Goal: Task Accomplishment & Management: Manage account settings

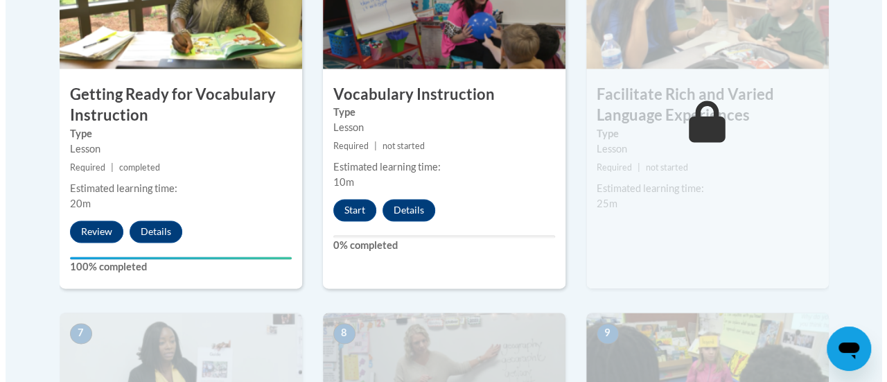
scroll to position [918, 0]
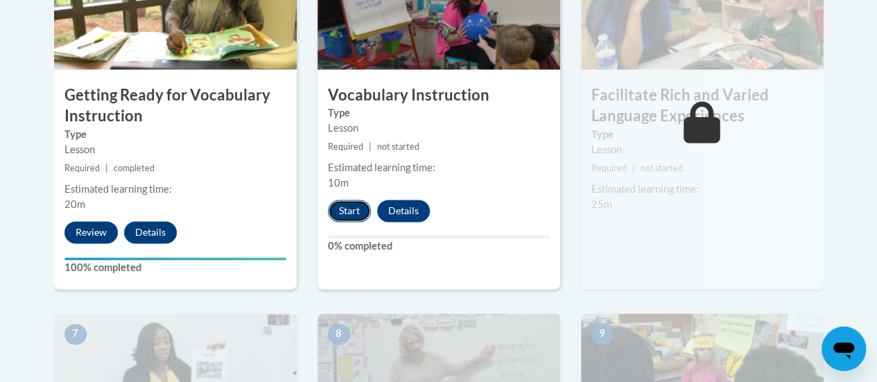
click at [349, 210] on button "Start" at bounding box center [349, 211] width 43 height 22
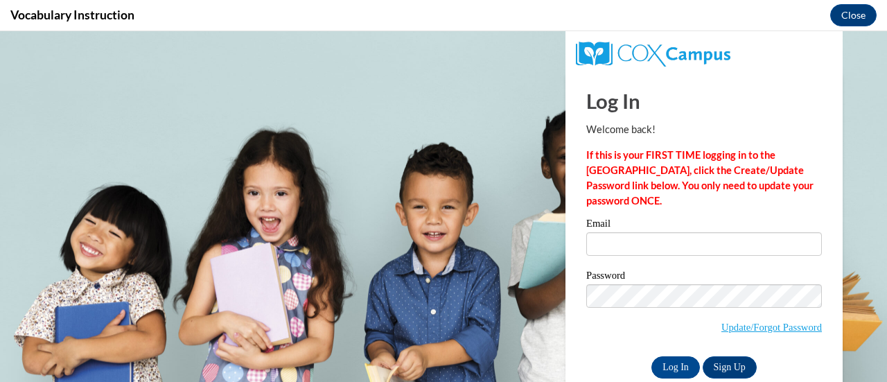
scroll to position [0, 0]
click at [612, 245] on input "Email" at bounding box center [704, 244] width 236 height 24
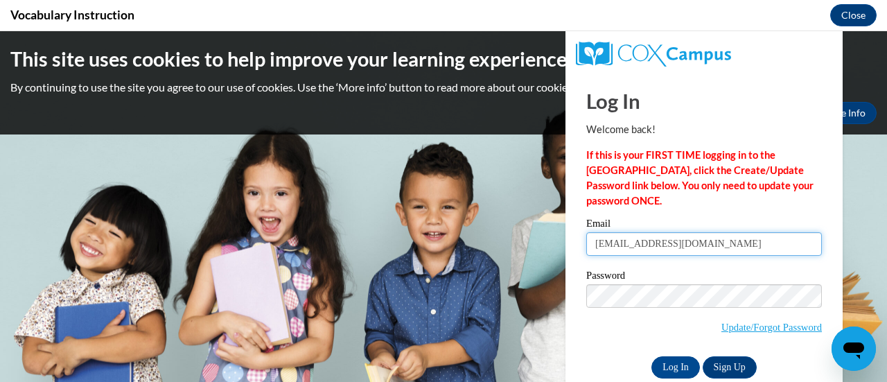
type input "[EMAIL_ADDRESS][DOMAIN_NAME]"
click at [681, 310] on span "Update/Forgot Password" at bounding box center [704, 313] width 236 height 58
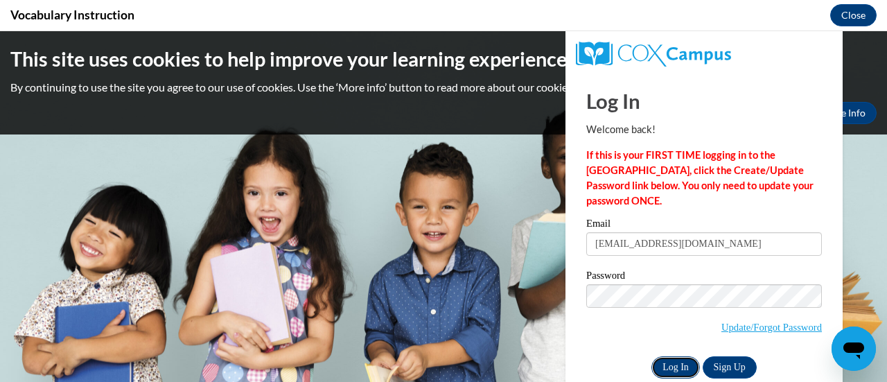
click at [663, 371] on input "Log In" at bounding box center [675, 367] width 49 height 22
